Goal: Task Accomplishment & Management: Use online tool/utility

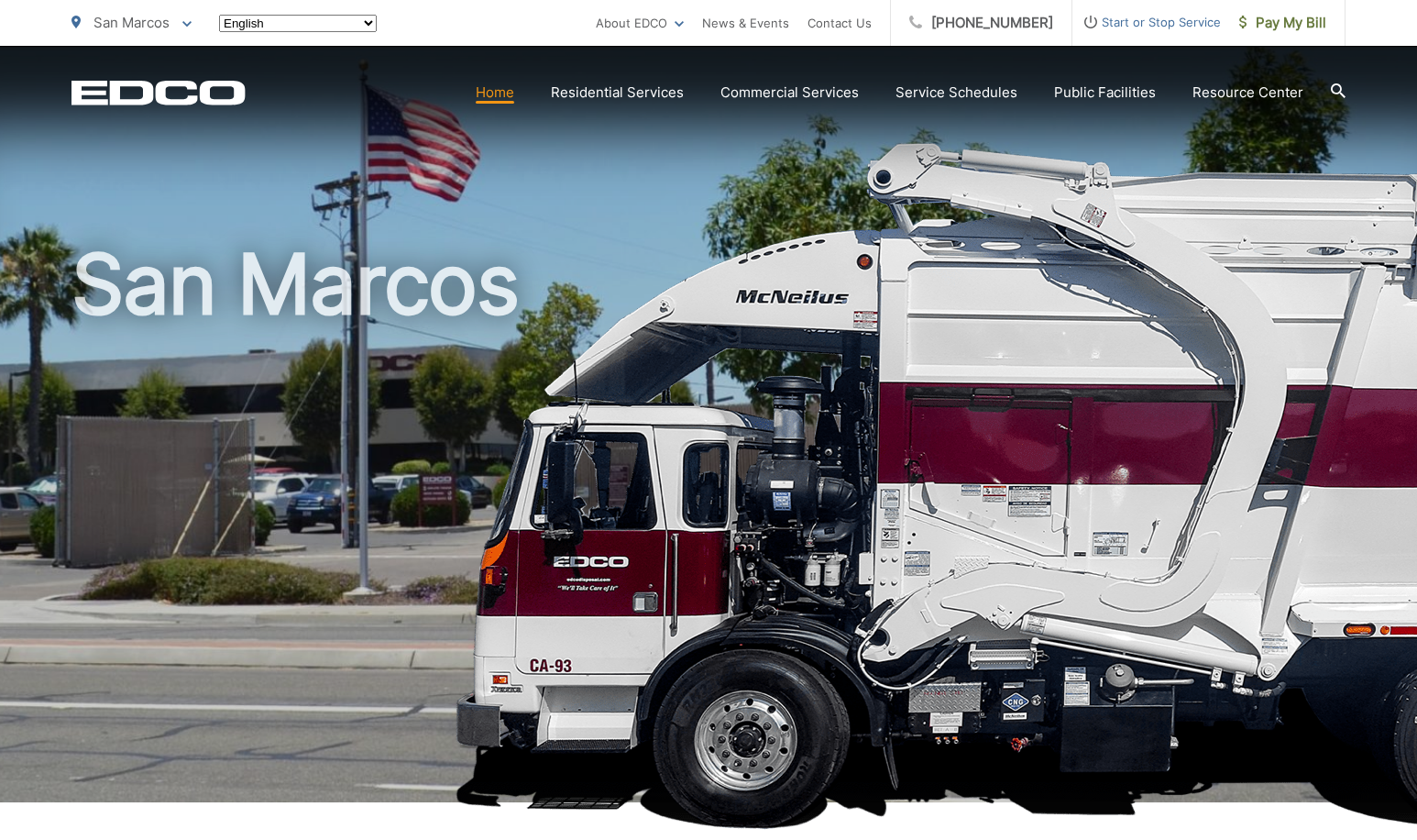
type input "RAZR8168"
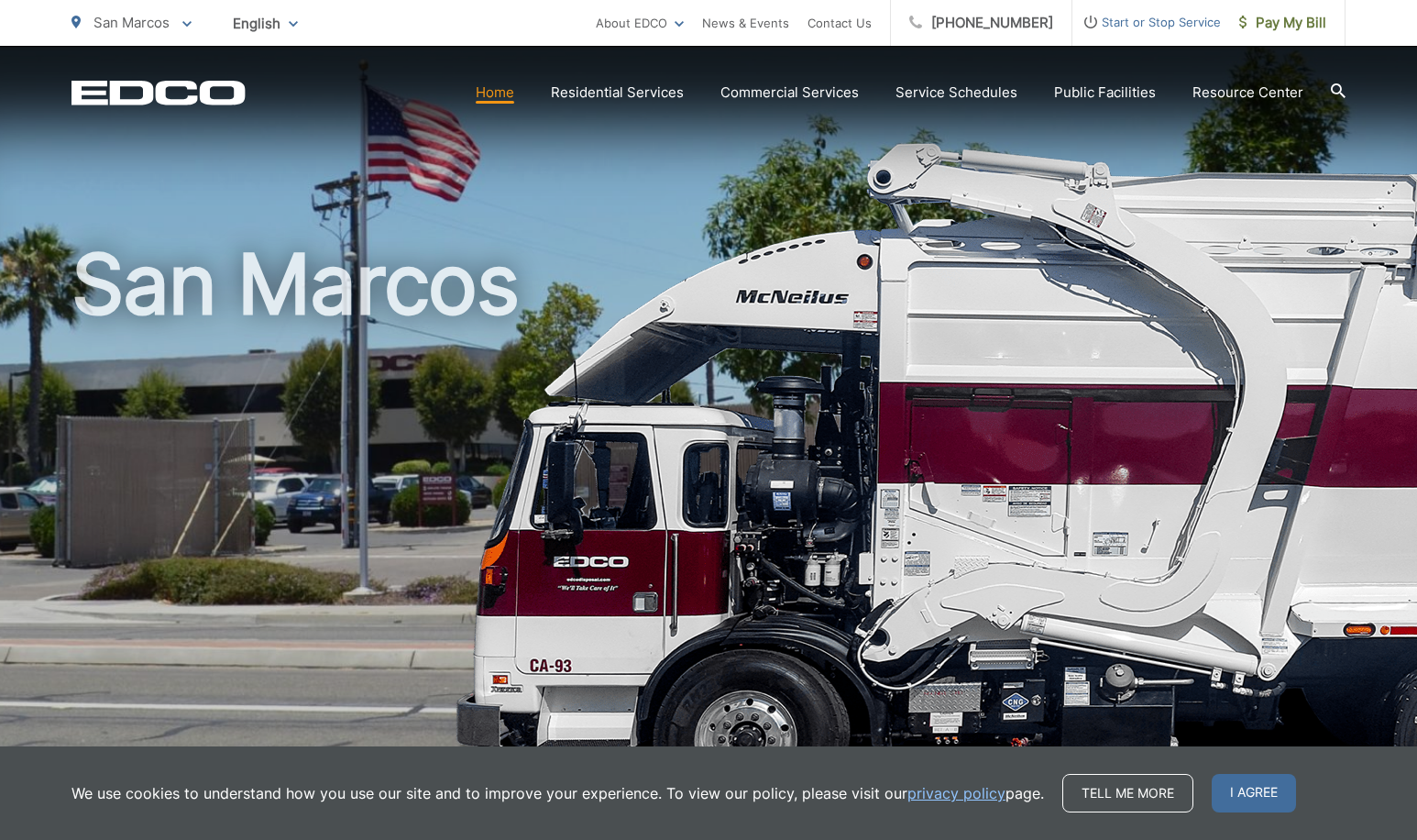
scroll to position [942, 0]
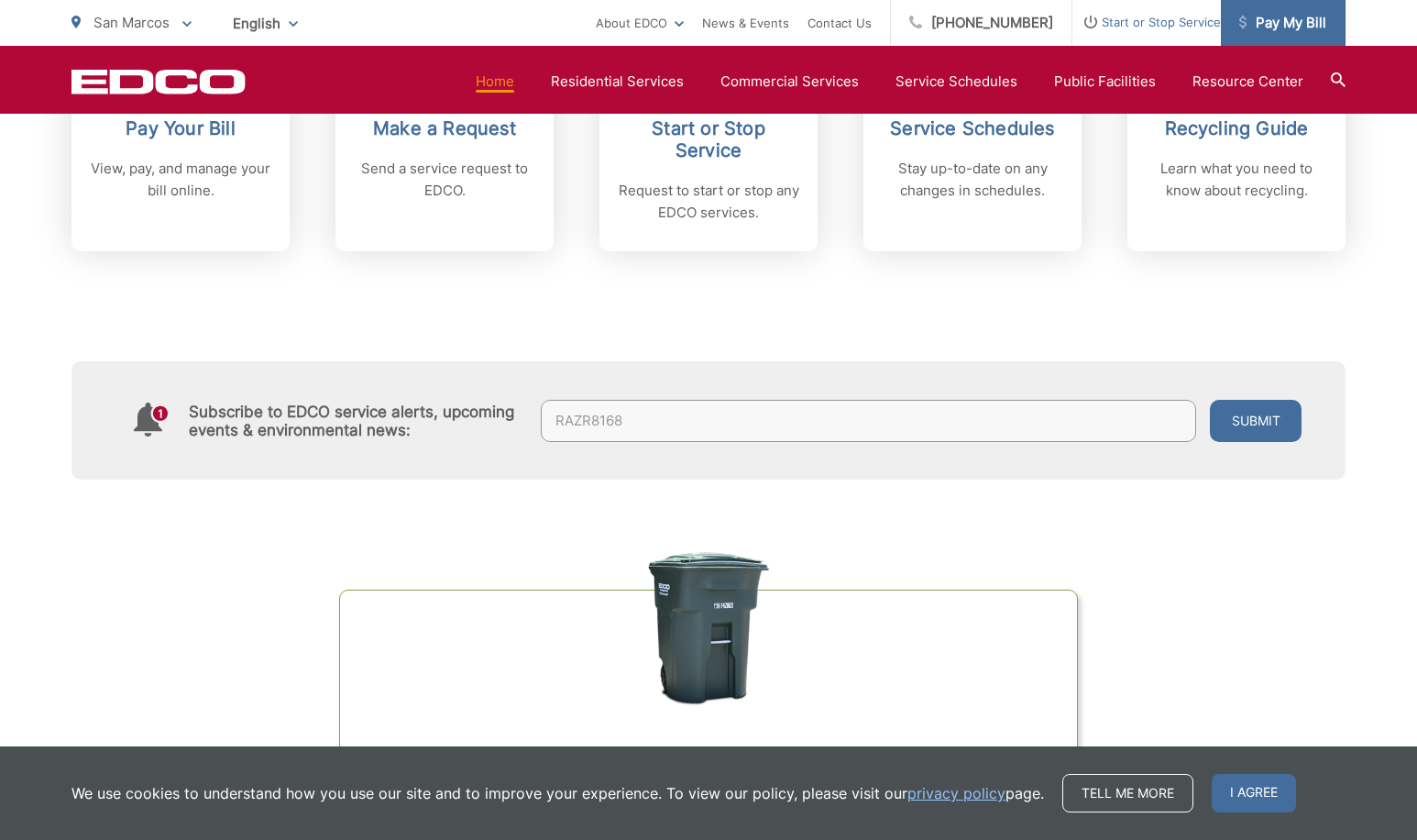
click at [1303, 22] on span "Pay My Bill" at bounding box center [1283, 23] width 87 height 22
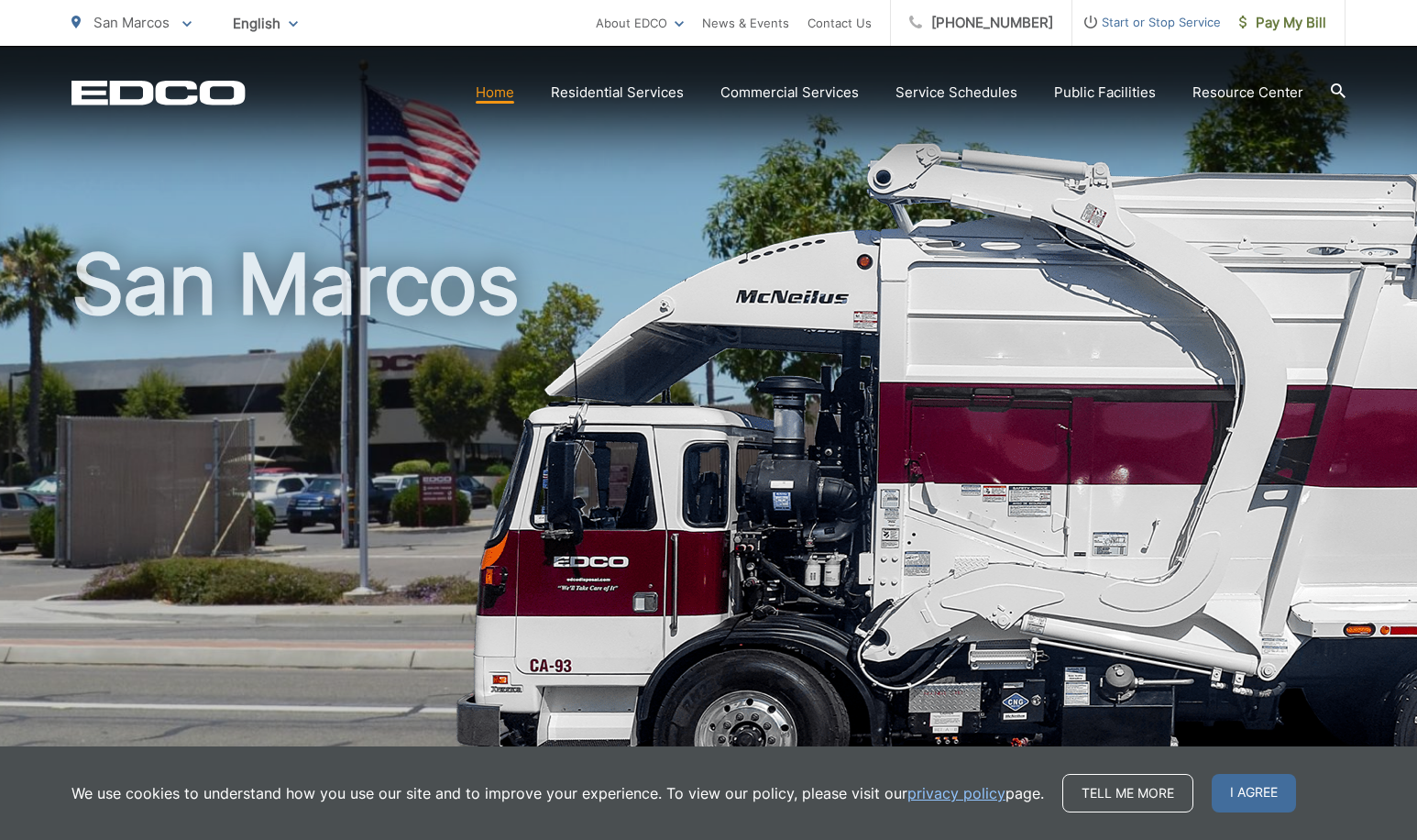
scroll to position [942, 0]
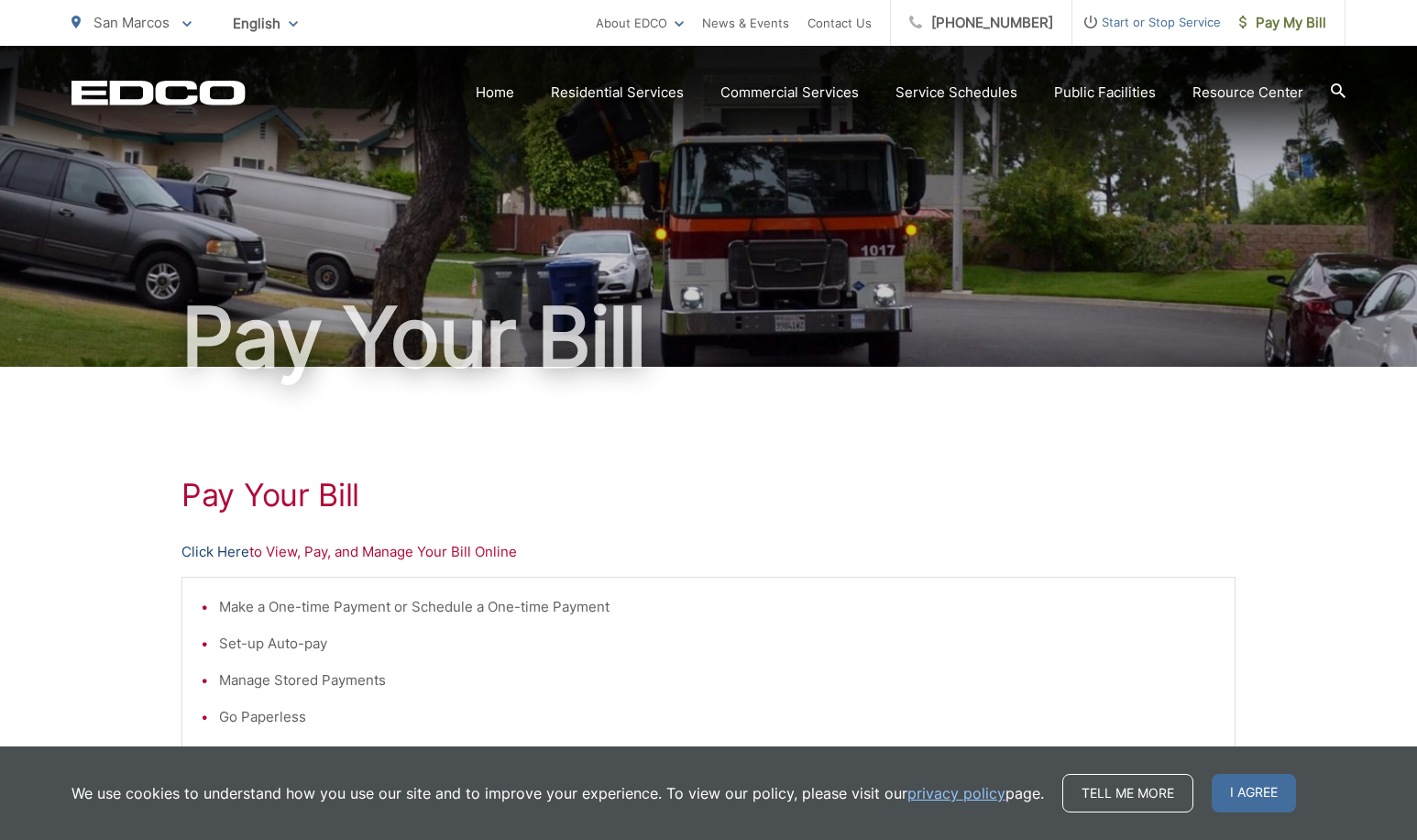
click at [226, 554] on link "Click Here" at bounding box center [215, 552] width 68 height 22
